Goal: Check status: Check status

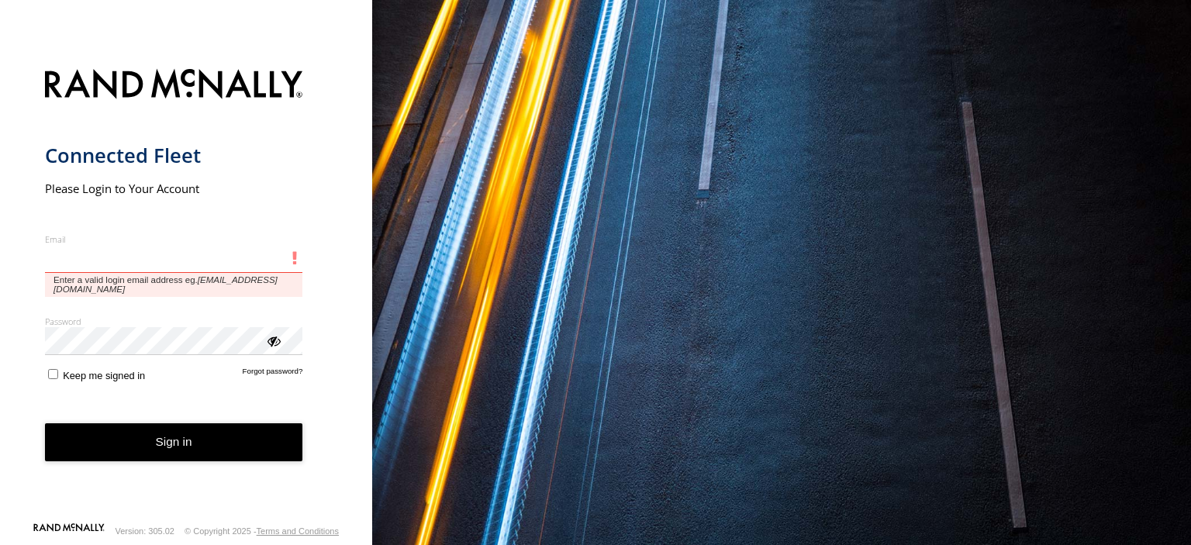
type input "**********"
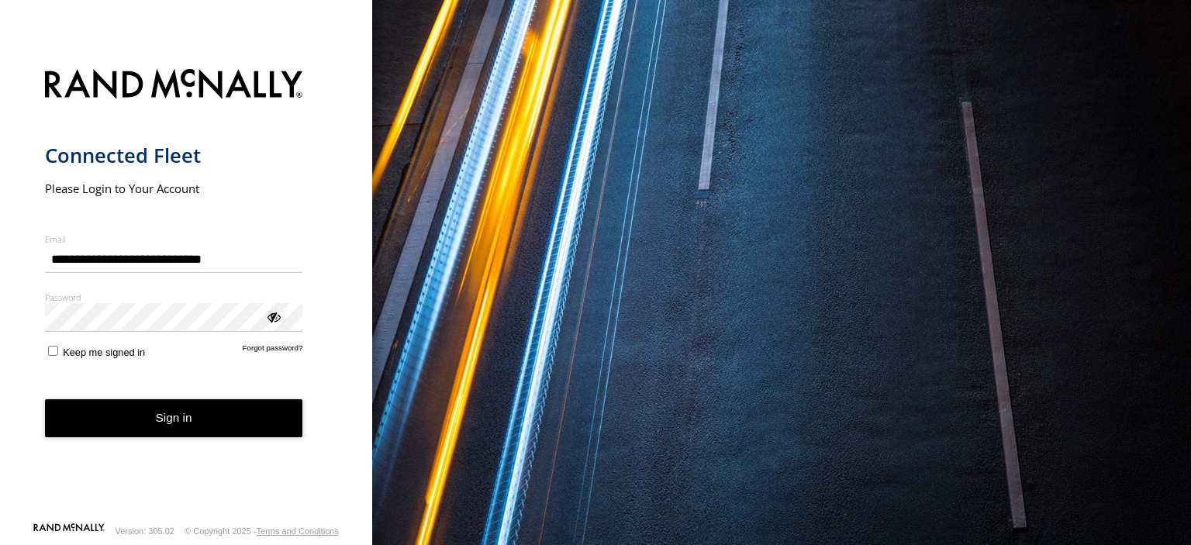
click at [182, 430] on button "Sign in" at bounding box center [174, 418] width 258 height 38
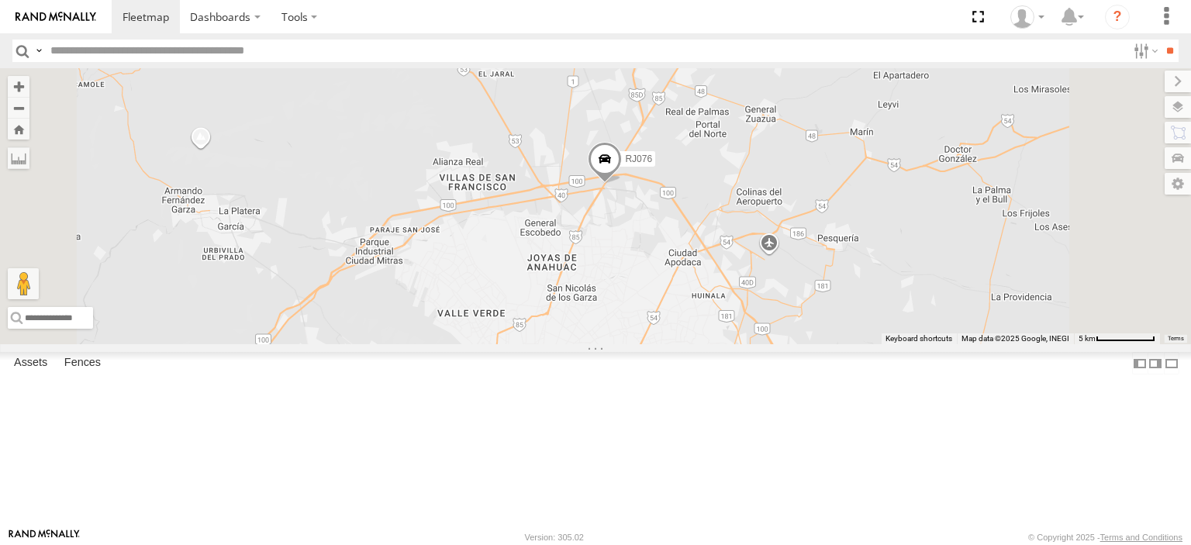
drag, startPoint x: 727, startPoint y: 333, endPoint x: 765, endPoint y: 318, distance: 40.7
click at [765, 318] on div "RJ076" at bounding box center [595, 206] width 1191 height 276
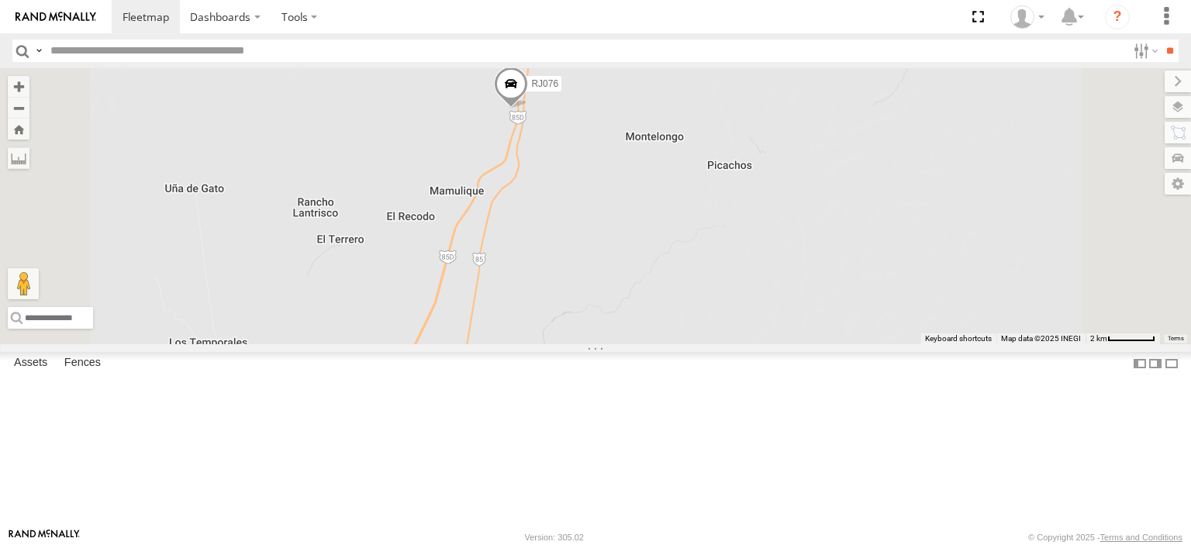
drag, startPoint x: 640, startPoint y: 143, endPoint x: 571, endPoint y: 385, distance: 251.7
click at [571, 344] on div "RJ076" at bounding box center [595, 206] width 1191 height 276
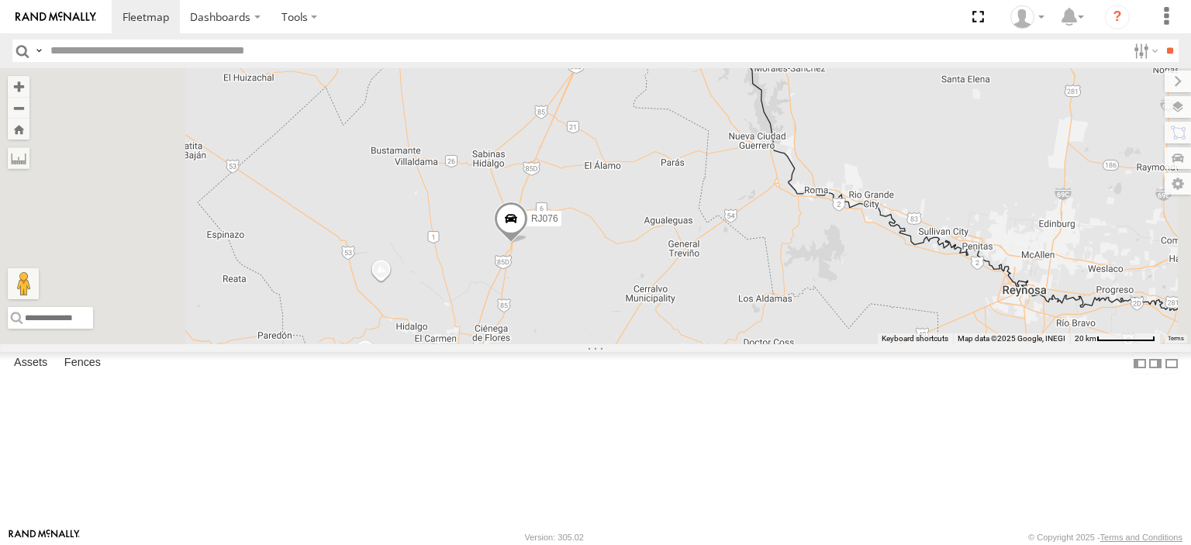
drag, startPoint x: 594, startPoint y: 267, endPoint x: 694, endPoint y: 345, distance: 127.0
click at [694, 344] on div "RJ076" at bounding box center [595, 206] width 1191 height 276
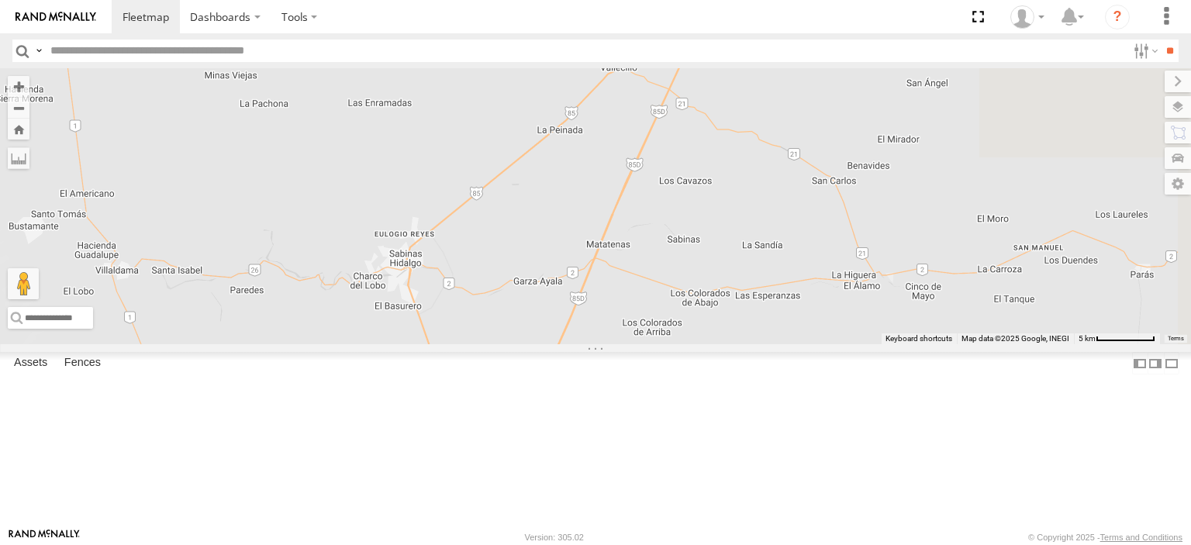
drag, startPoint x: 813, startPoint y: 173, endPoint x: 698, endPoint y: 433, distance: 284.6
click at [698, 344] on div "RJ076" at bounding box center [595, 206] width 1191 height 276
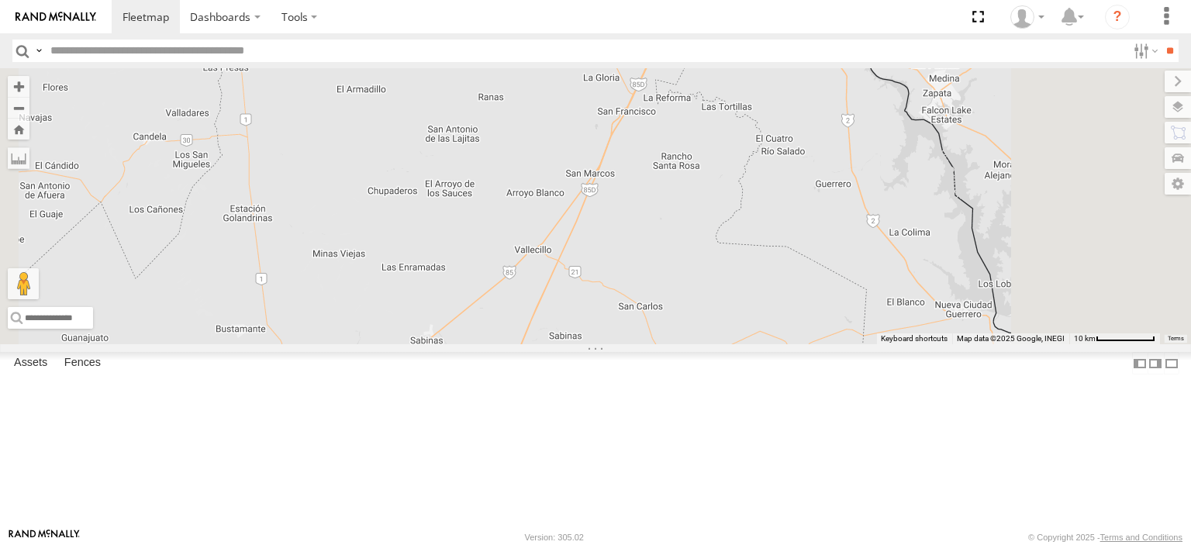
drag, startPoint x: 836, startPoint y: 285, endPoint x: 809, endPoint y: 342, distance: 63.8
click at [809, 342] on div "RJ076" at bounding box center [595, 206] width 1191 height 276
